Goal: Task Accomplishment & Management: Manage account settings

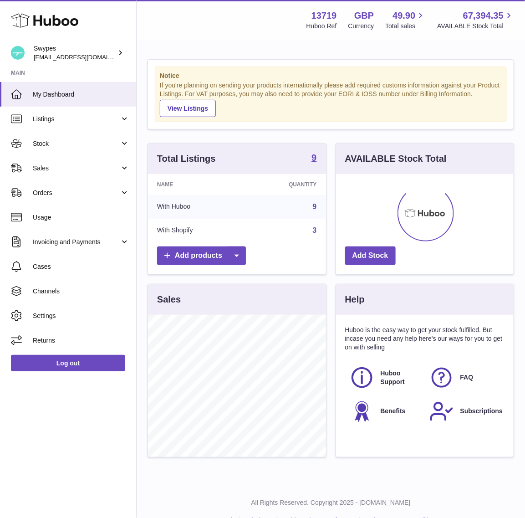
scroll to position [142, 178]
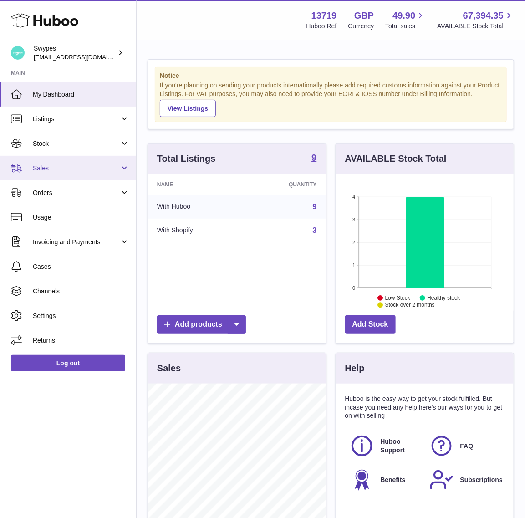
click at [57, 171] on span "Sales" at bounding box center [76, 168] width 87 height 9
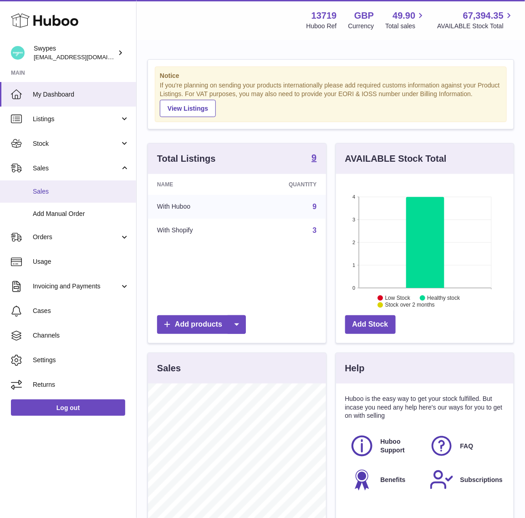
click at [56, 199] on link "Sales" at bounding box center [68, 191] width 136 height 22
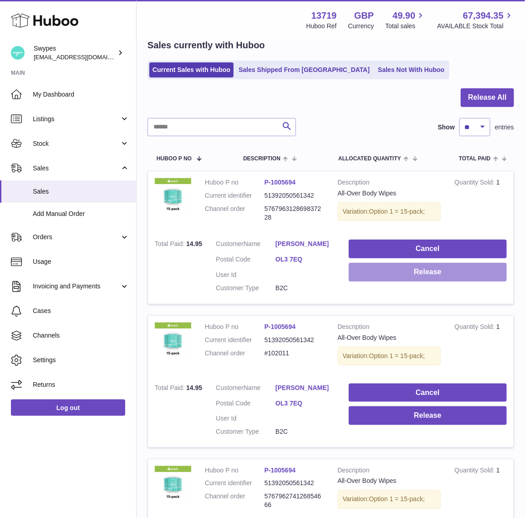
scroll to position [70, 0]
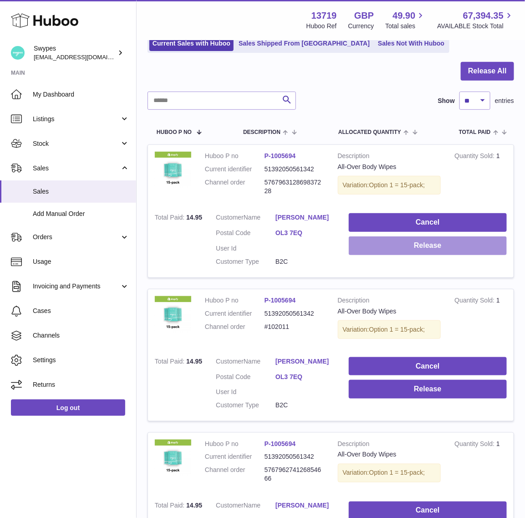
click at [390, 243] on button "Release" at bounding box center [428, 245] width 158 height 19
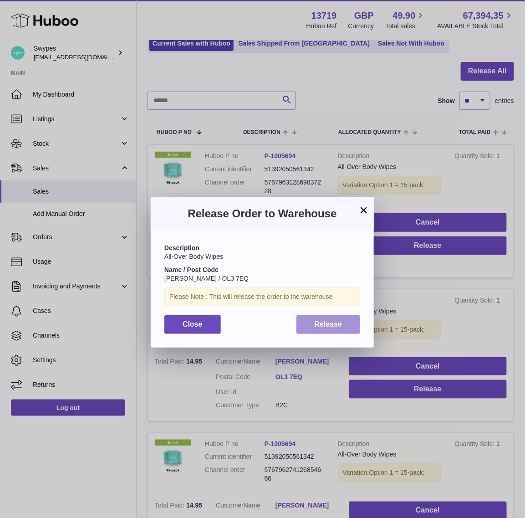
click at [333, 325] on span "Release" at bounding box center [329, 324] width 28 height 8
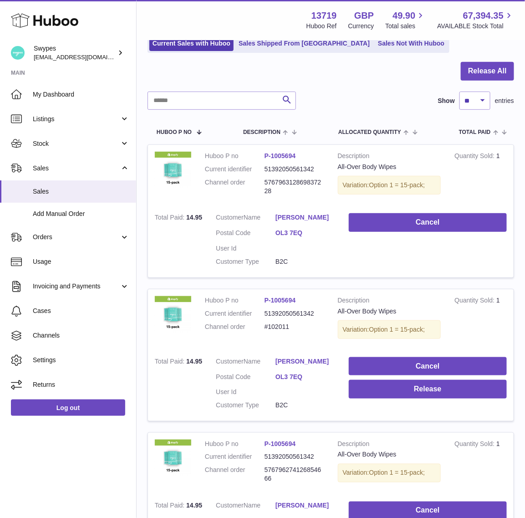
click at [388, 363] on td "Cancel Release" at bounding box center [428, 385] width 172 height 71
click at [388, 369] on button "Cancel" at bounding box center [428, 366] width 158 height 19
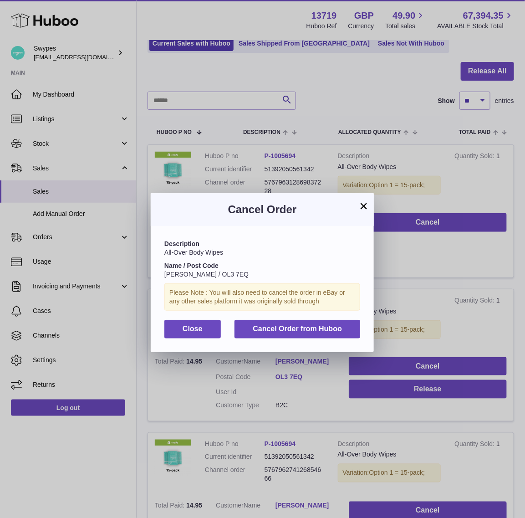
click at [309, 340] on div "Description All-Over Body Wipes Name / Post Code Annamarie Hanson / OL3 7EQ Ple…" at bounding box center [262, 289] width 223 height 126
click at [309, 330] on span "Cancel Order from Huboo" at bounding box center [297, 329] width 89 height 8
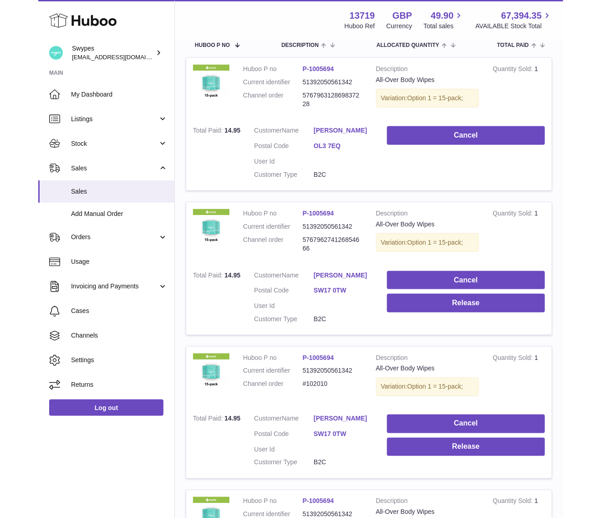
scroll to position [278, 0]
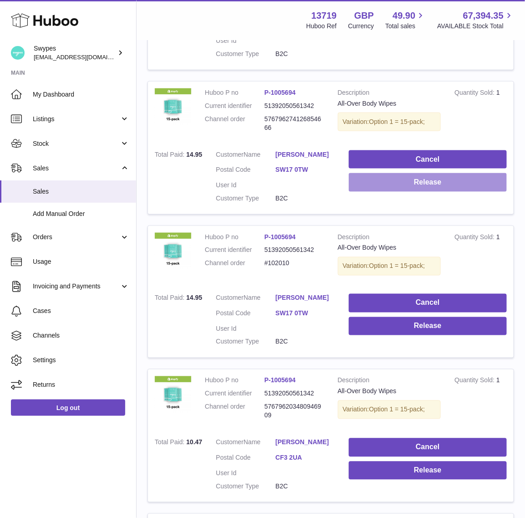
click at [370, 192] on button "Release" at bounding box center [428, 182] width 158 height 19
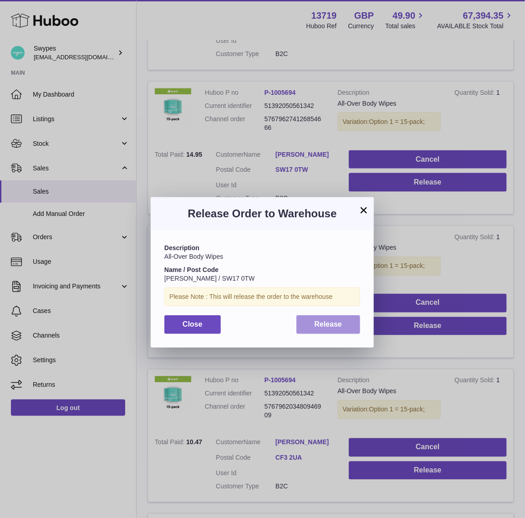
click at [340, 320] on span "Release" at bounding box center [329, 324] width 28 height 8
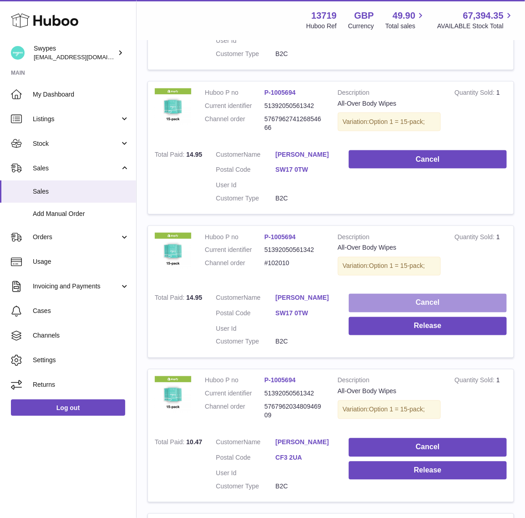
click at [362, 310] on button "Cancel" at bounding box center [428, 303] width 158 height 19
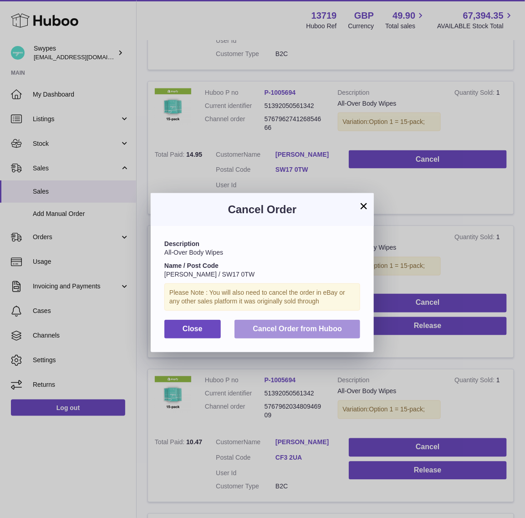
click at [326, 325] on span "Cancel Order from Huboo" at bounding box center [297, 329] width 89 height 8
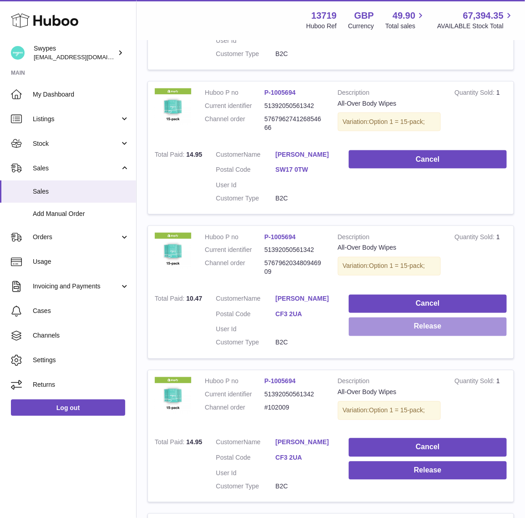
click at [365, 330] on button "Release" at bounding box center [428, 326] width 158 height 19
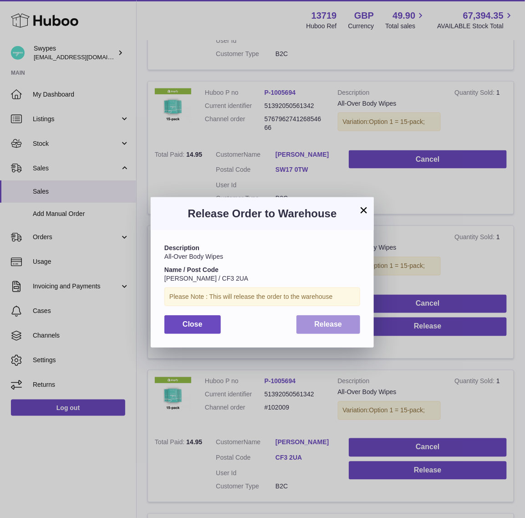
click at [329, 323] on span "Release" at bounding box center [329, 324] width 28 height 8
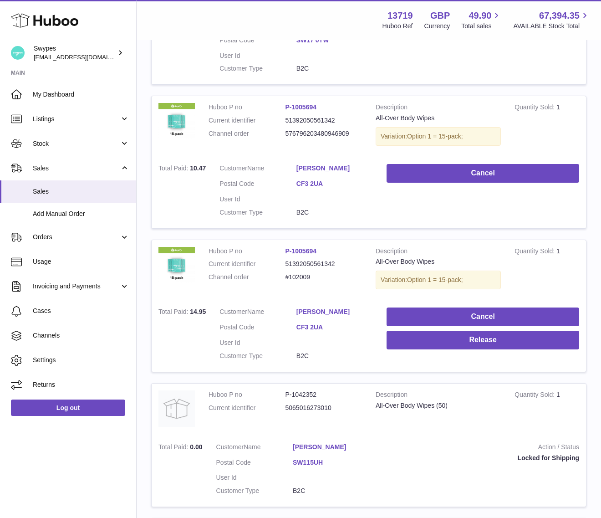
scroll to position [412, 0]
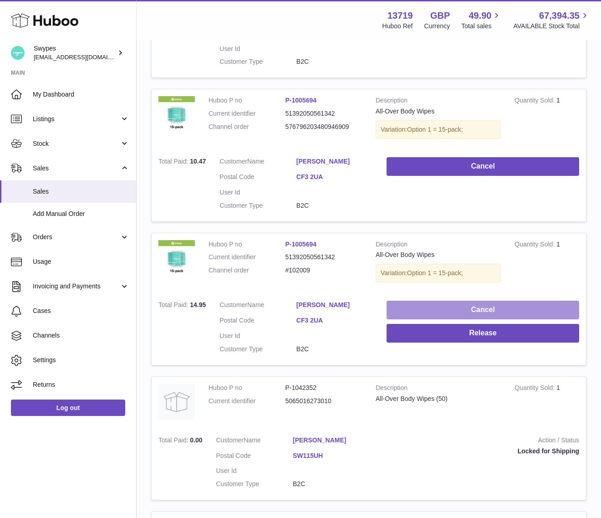
click at [447, 306] on button "Cancel" at bounding box center [482, 309] width 193 height 19
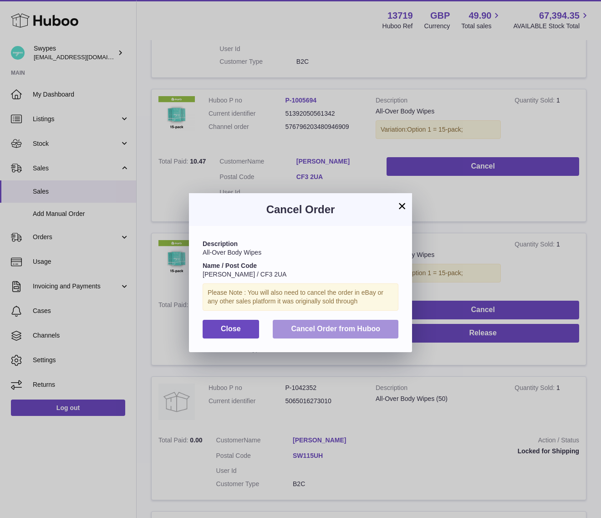
click at [371, 326] on span "Cancel Order from Huboo" at bounding box center [335, 329] width 89 height 8
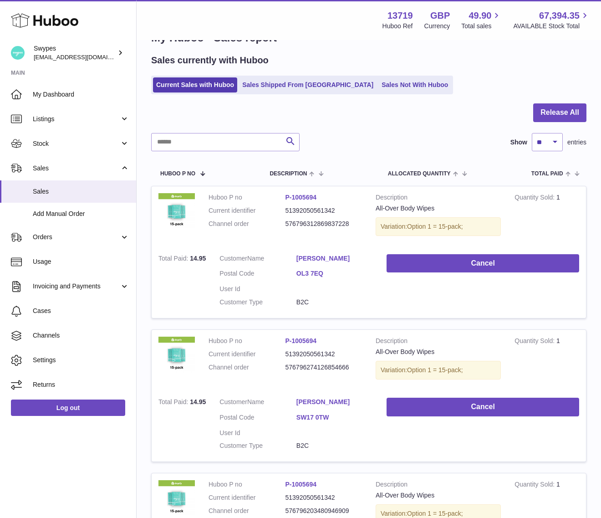
scroll to position [0, 0]
